Goal: Task Accomplishment & Management: Manage account settings

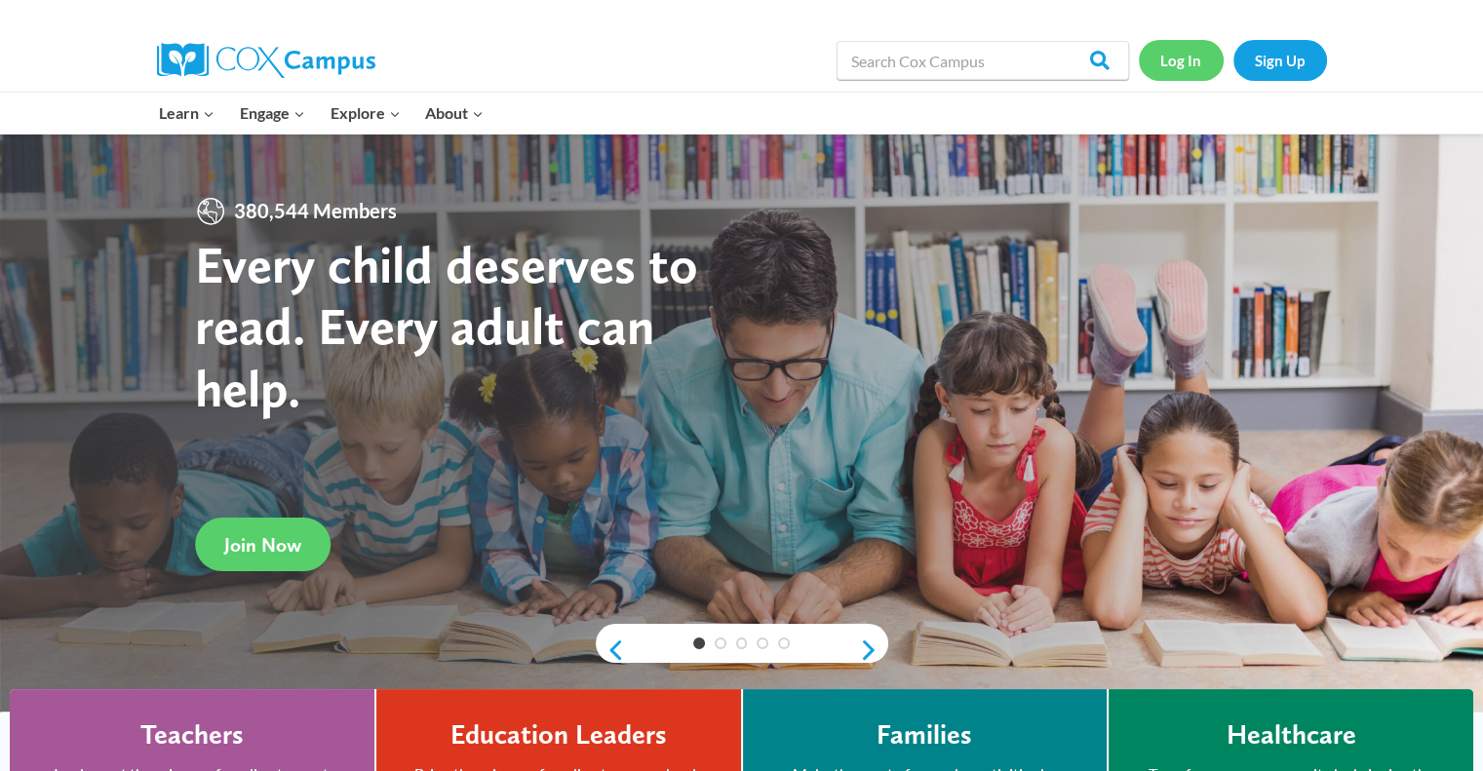
click at [1185, 54] on link "Log In" at bounding box center [1181, 60] width 85 height 40
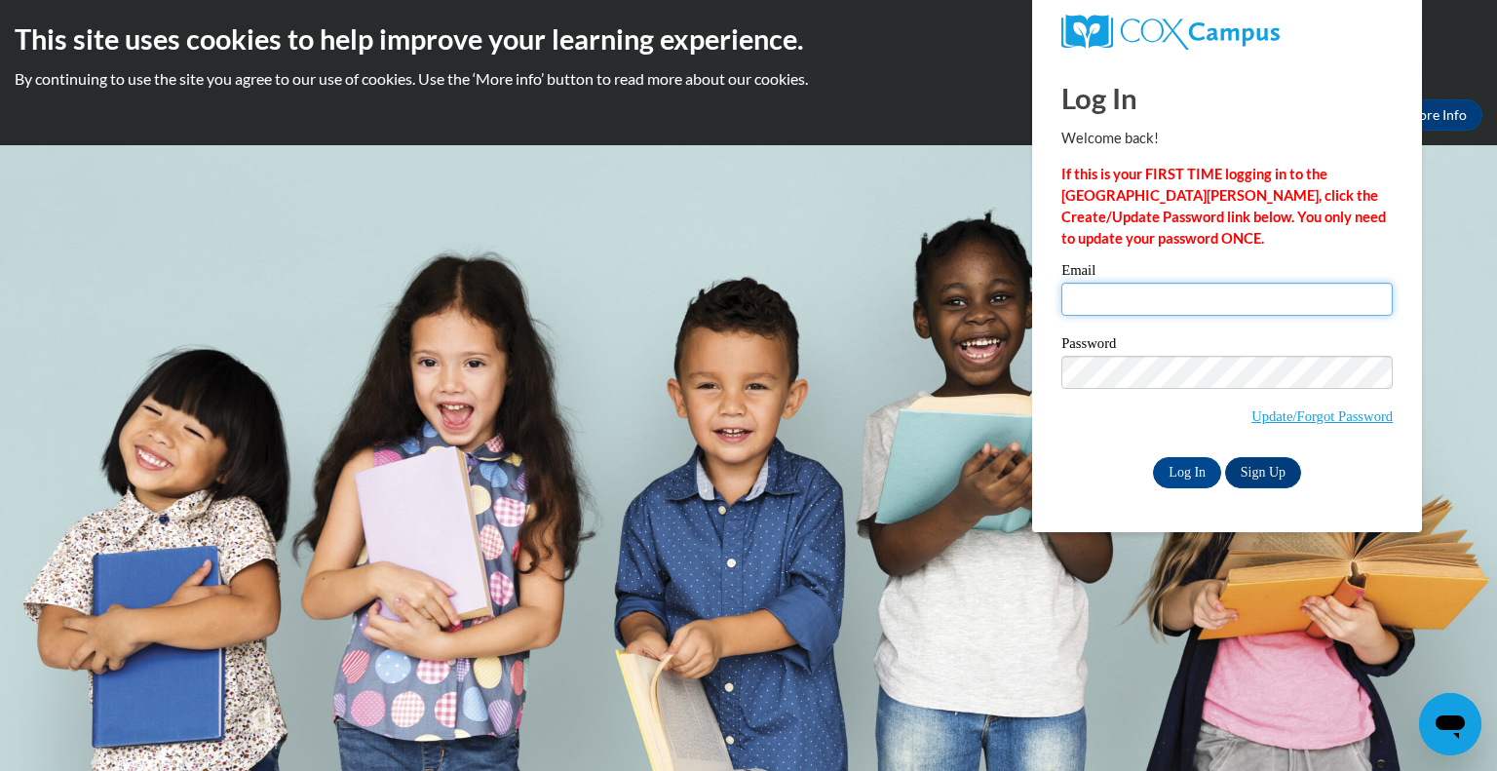
click at [1104, 307] on input "Email" at bounding box center [1227, 299] width 331 height 33
type input "keila.santamaria@childcrisisaz.org"
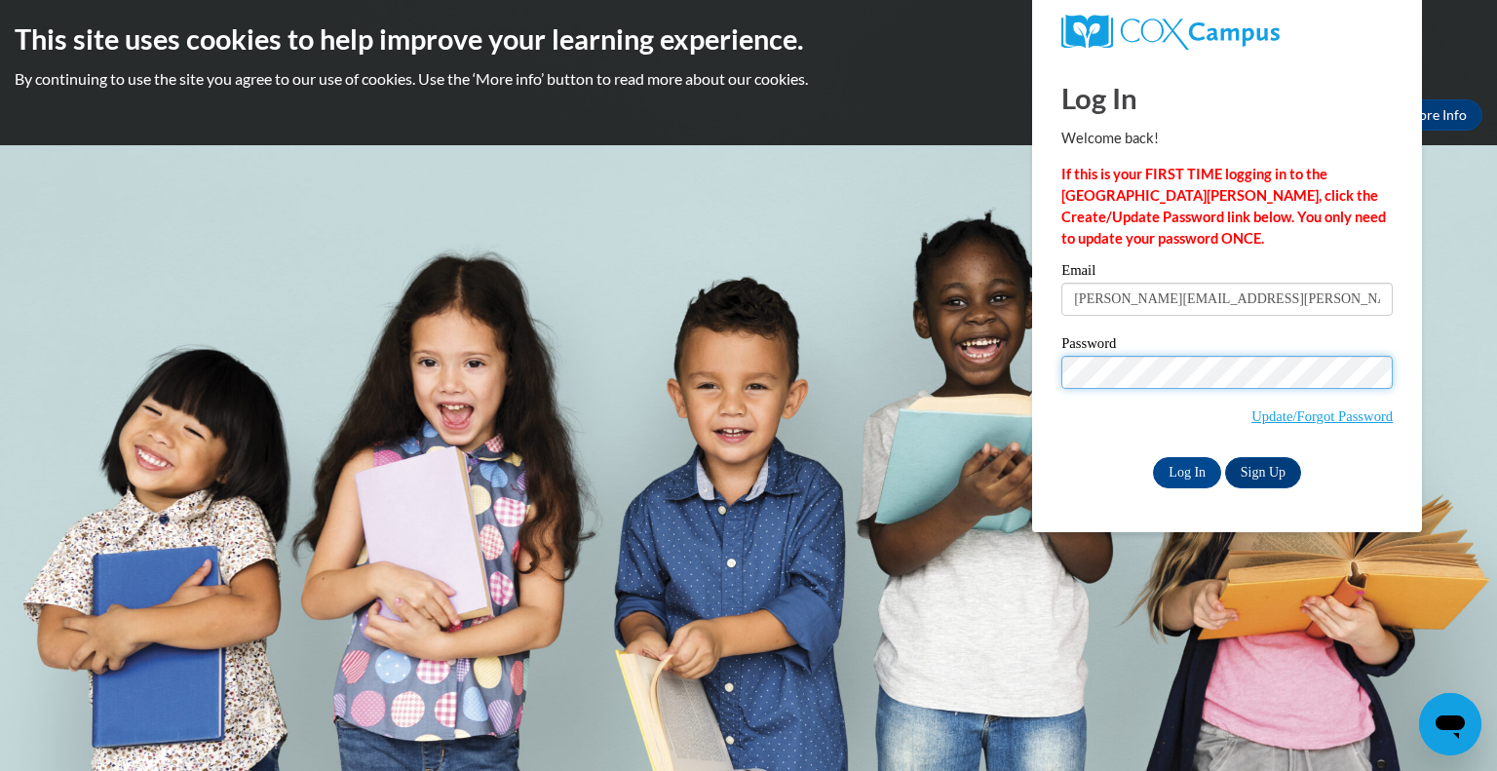
click at [1153, 457] on input "Log In" at bounding box center [1187, 472] width 68 height 31
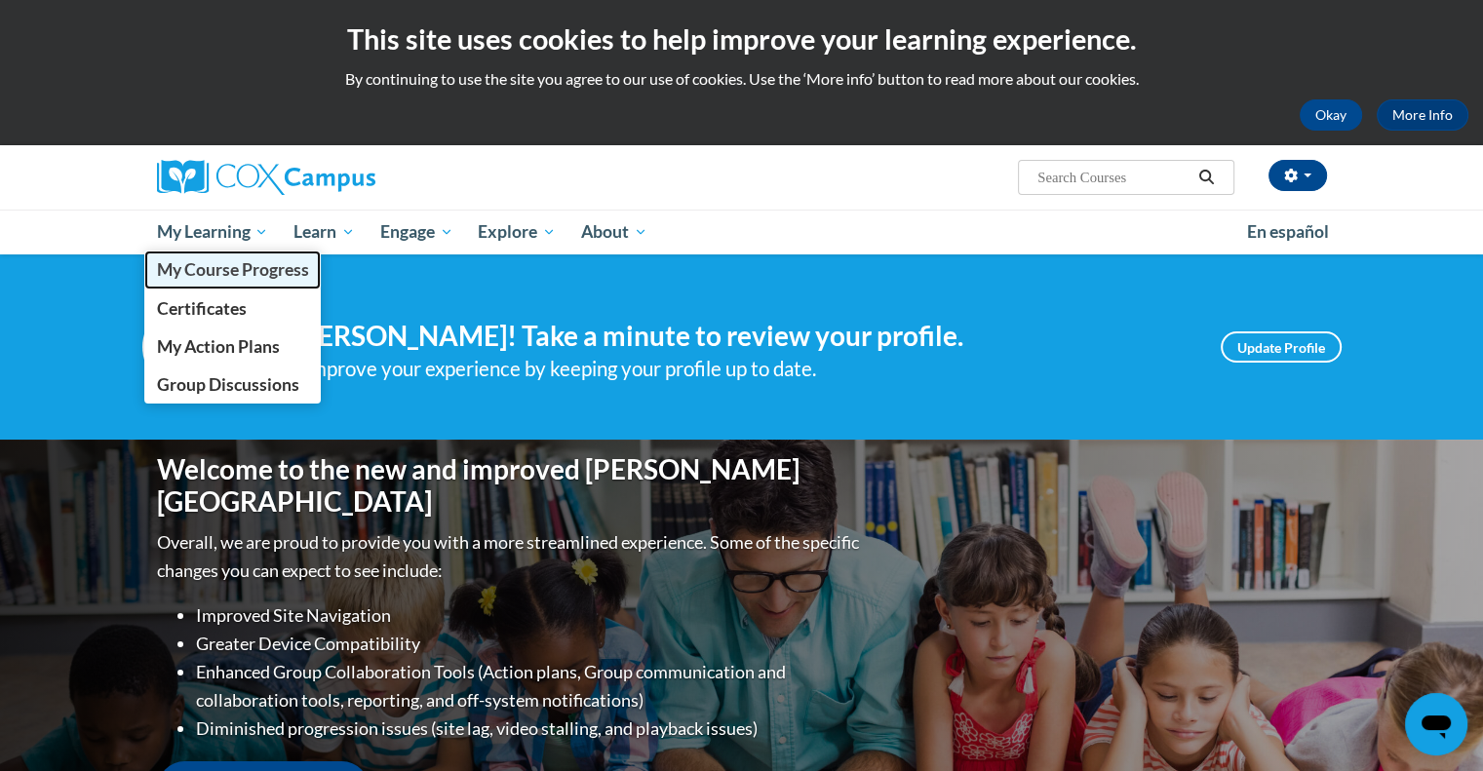
click at [244, 262] on span "My Course Progress" at bounding box center [232, 269] width 152 height 20
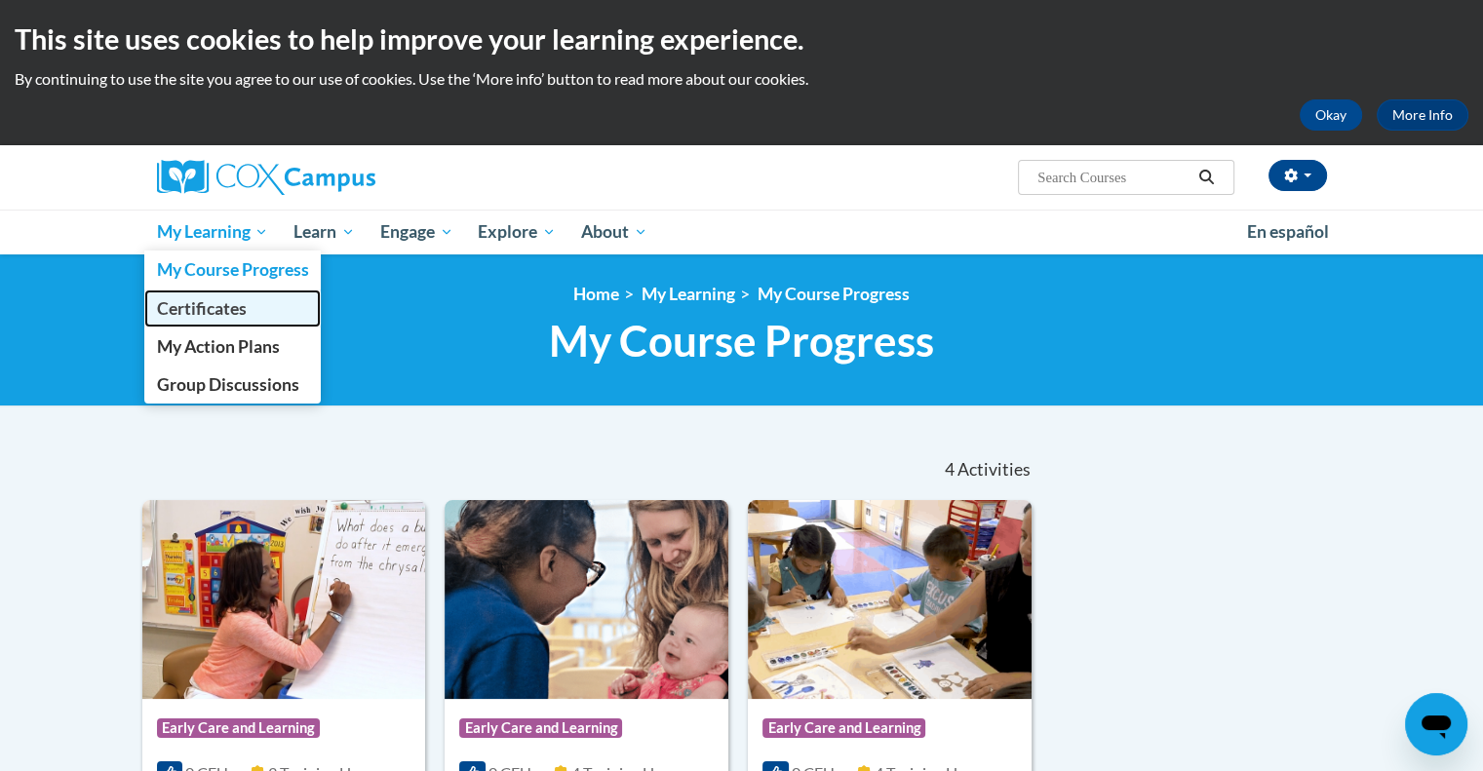
click at [231, 303] on span "Certificates" at bounding box center [201, 308] width 90 height 20
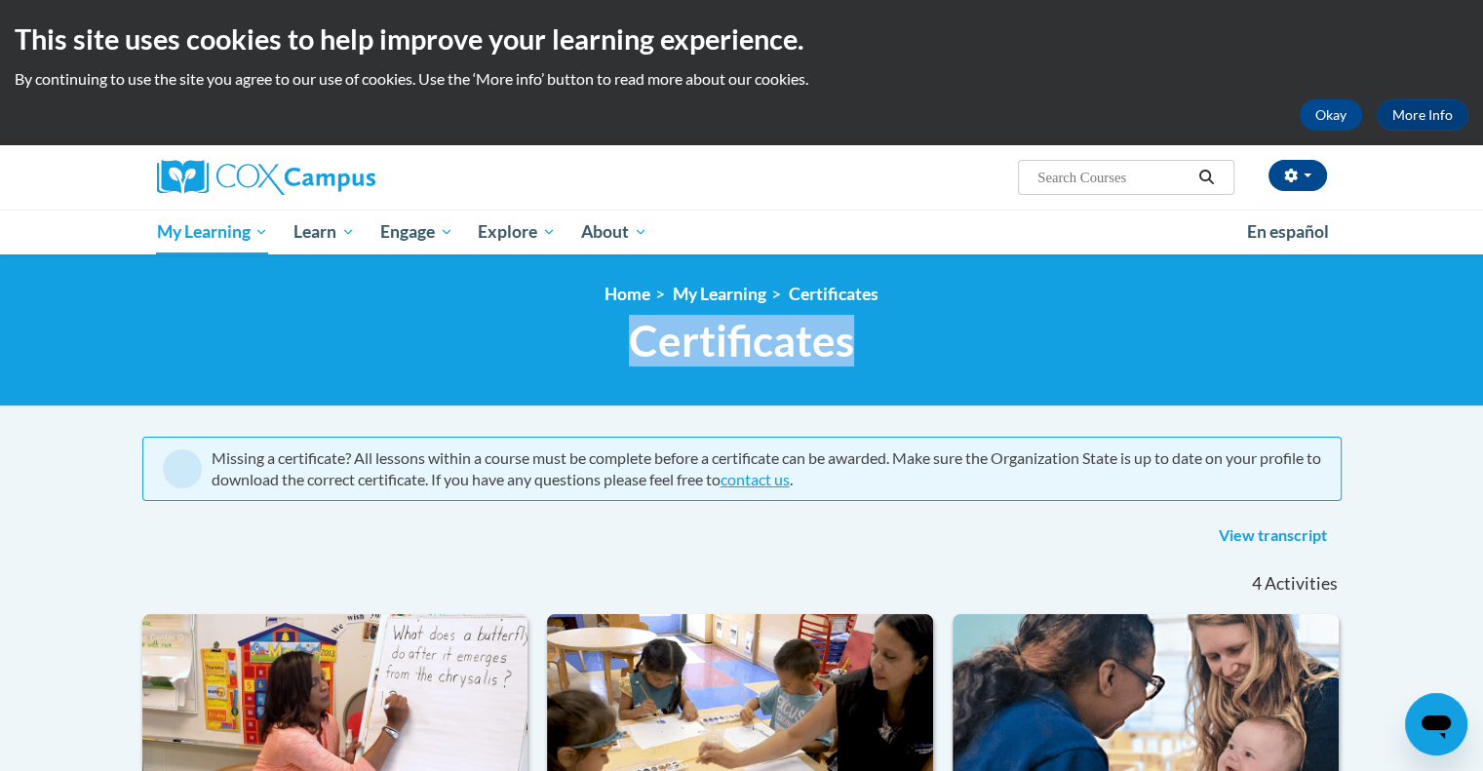
drag, startPoint x: 858, startPoint y: 340, endPoint x: 638, endPoint y: 340, distance: 220.3
click at [638, 340] on h1 "Certificates New Page_Certificates" at bounding box center [741, 341] width 1199 height 52
click at [638, 340] on span "Certificates" at bounding box center [741, 341] width 225 height 52
